Goal: Find contact information: Find contact information

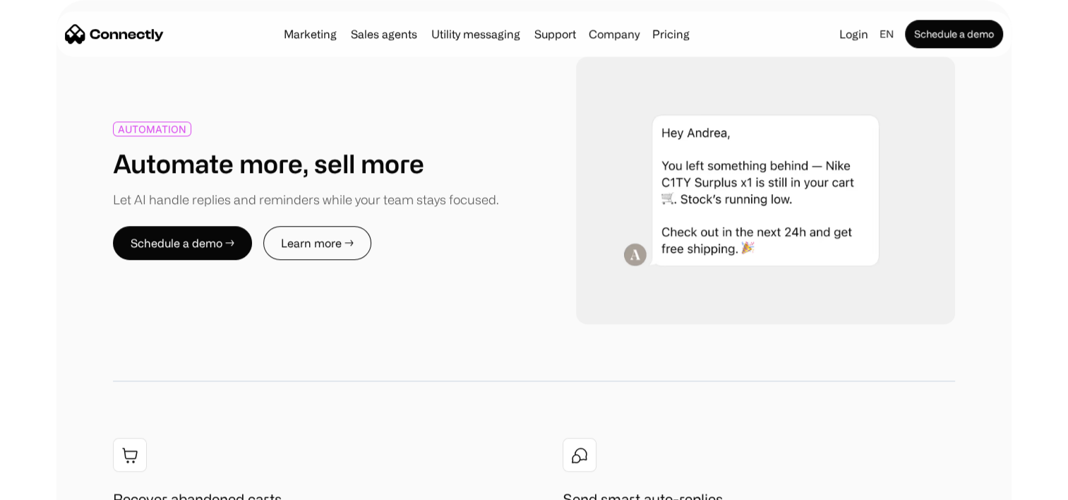
scroll to position [1474, 0]
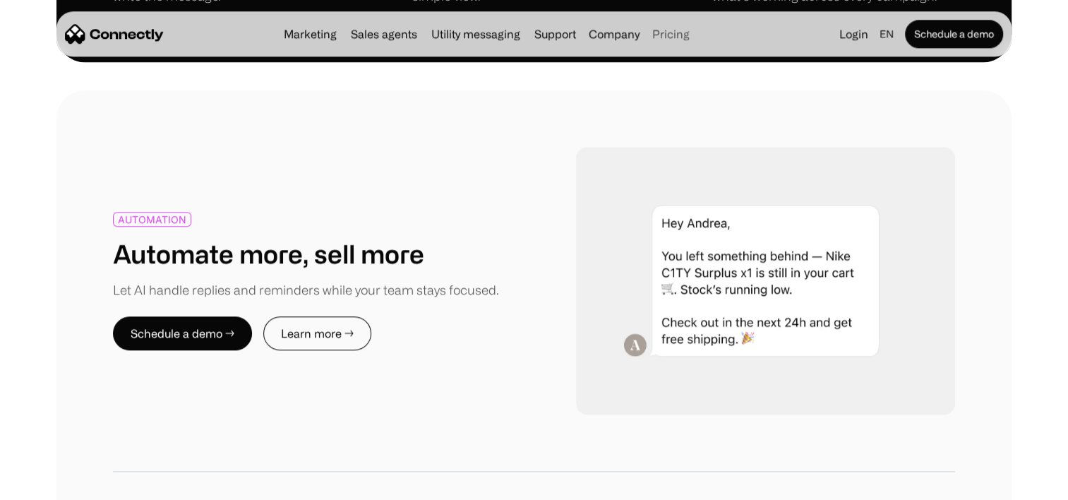
click at [657, 37] on link "Pricing" at bounding box center [671, 33] width 49 height 11
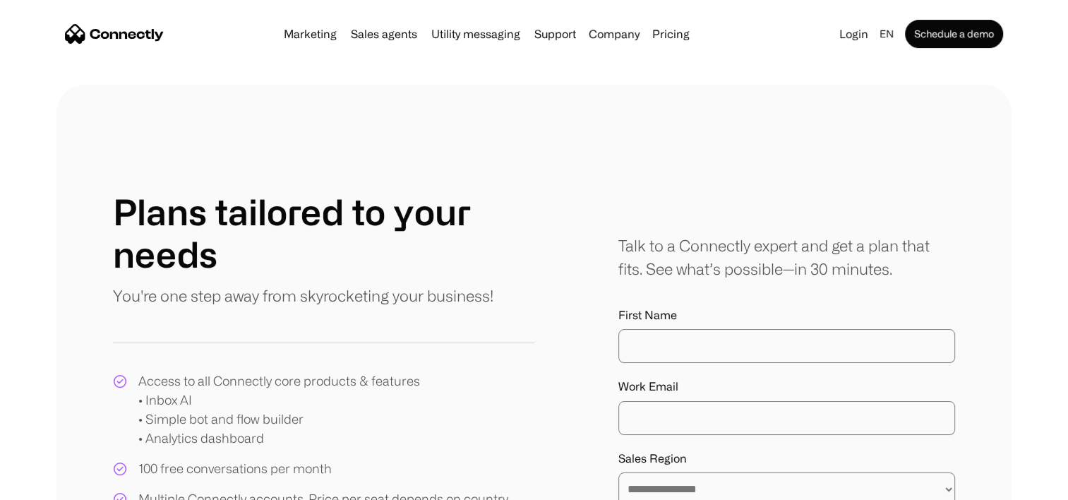
click at [6, 376] on div "**********" at bounding box center [534, 456] width 1068 height 743
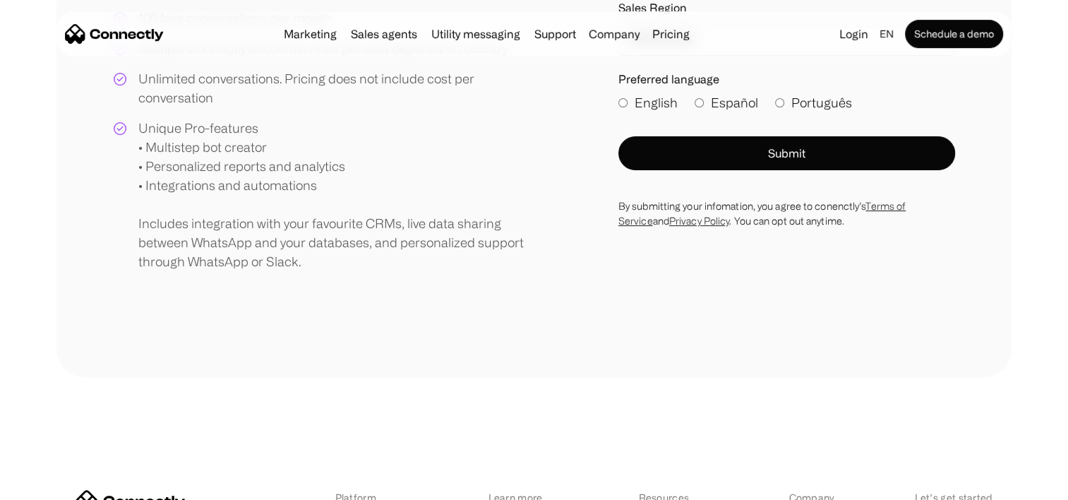
scroll to position [791, 0]
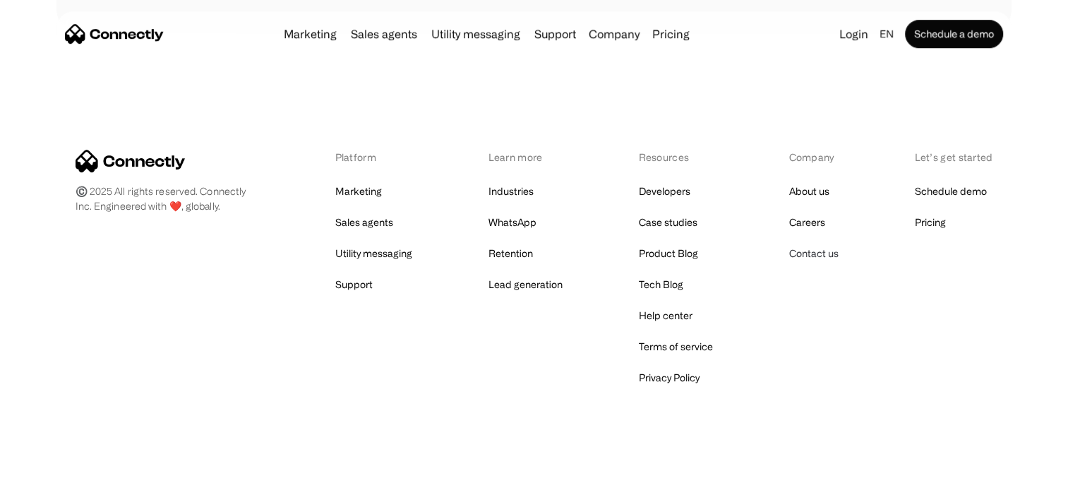
click at [812, 249] on link "Contact us" at bounding box center [813, 254] width 49 height 20
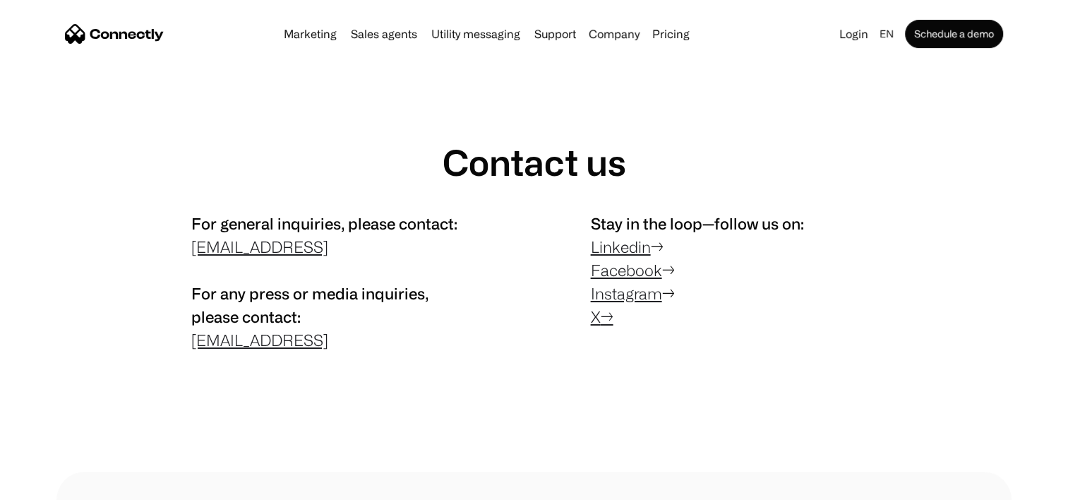
drag, startPoint x: 354, startPoint y: 246, endPoint x: 163, endPoint y: 249, distance: 191.4
click at [163, 249] on div "For general inquiries, please contact: [EMAIL_ADDRESS] For any press or media i…" at bounding box center [534, 285] width 842 height 147
copy link "[EMAIL_ADDRESS]"
